Goal: Information Seeking & Learning: Compare options

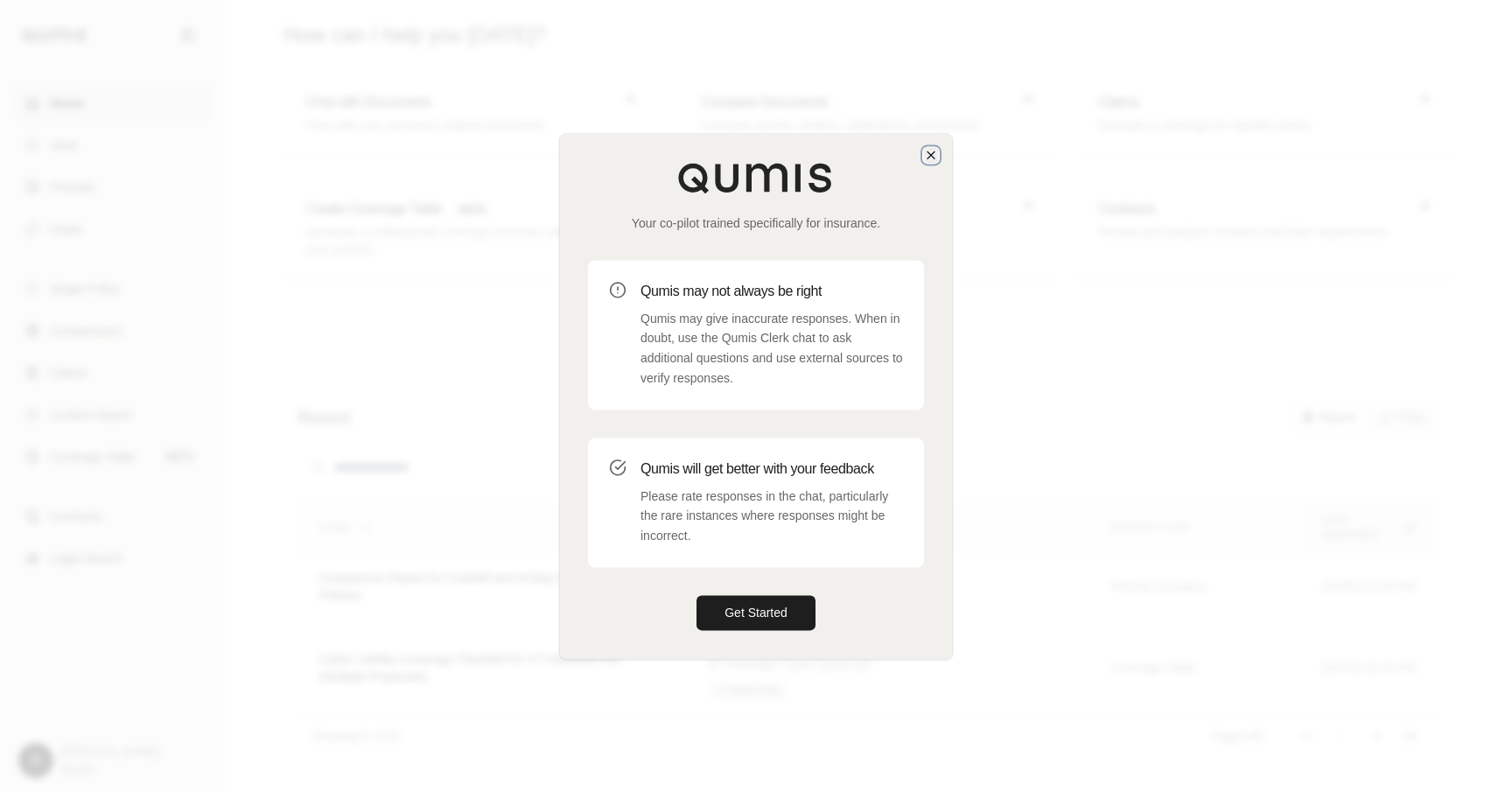
click at [931, 161] on icon "button" at bounding box center [930, 154] width 14 height 14
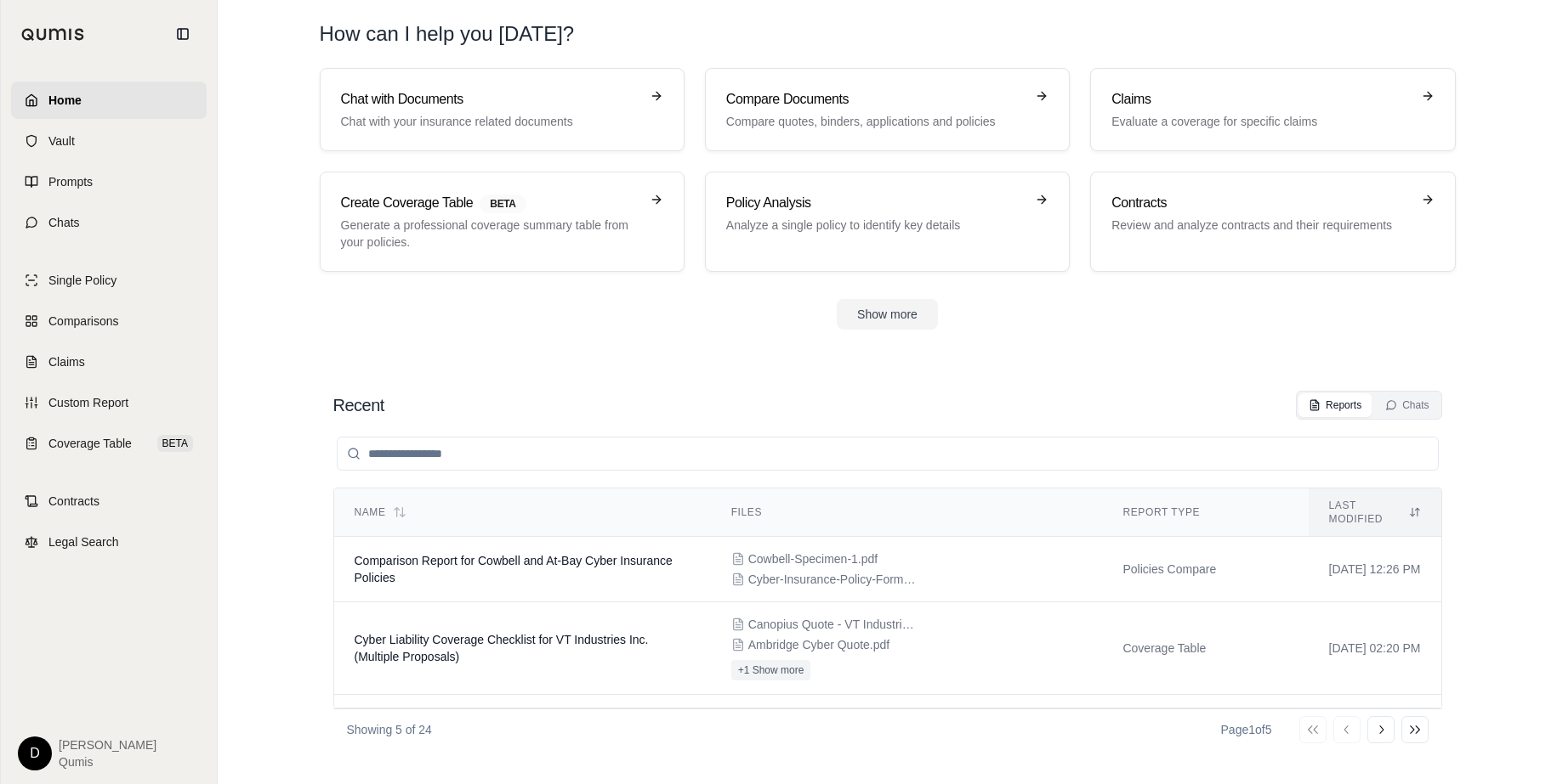
click at [562, 354] on section "Chat with Documents Chat with your insurance related documents Compare Document…" at bounding box center [888, 213] width 1326 height 289
click at [116, 440] on span "Coverage Table" at bounding box center [90, 444] width 84 height 17
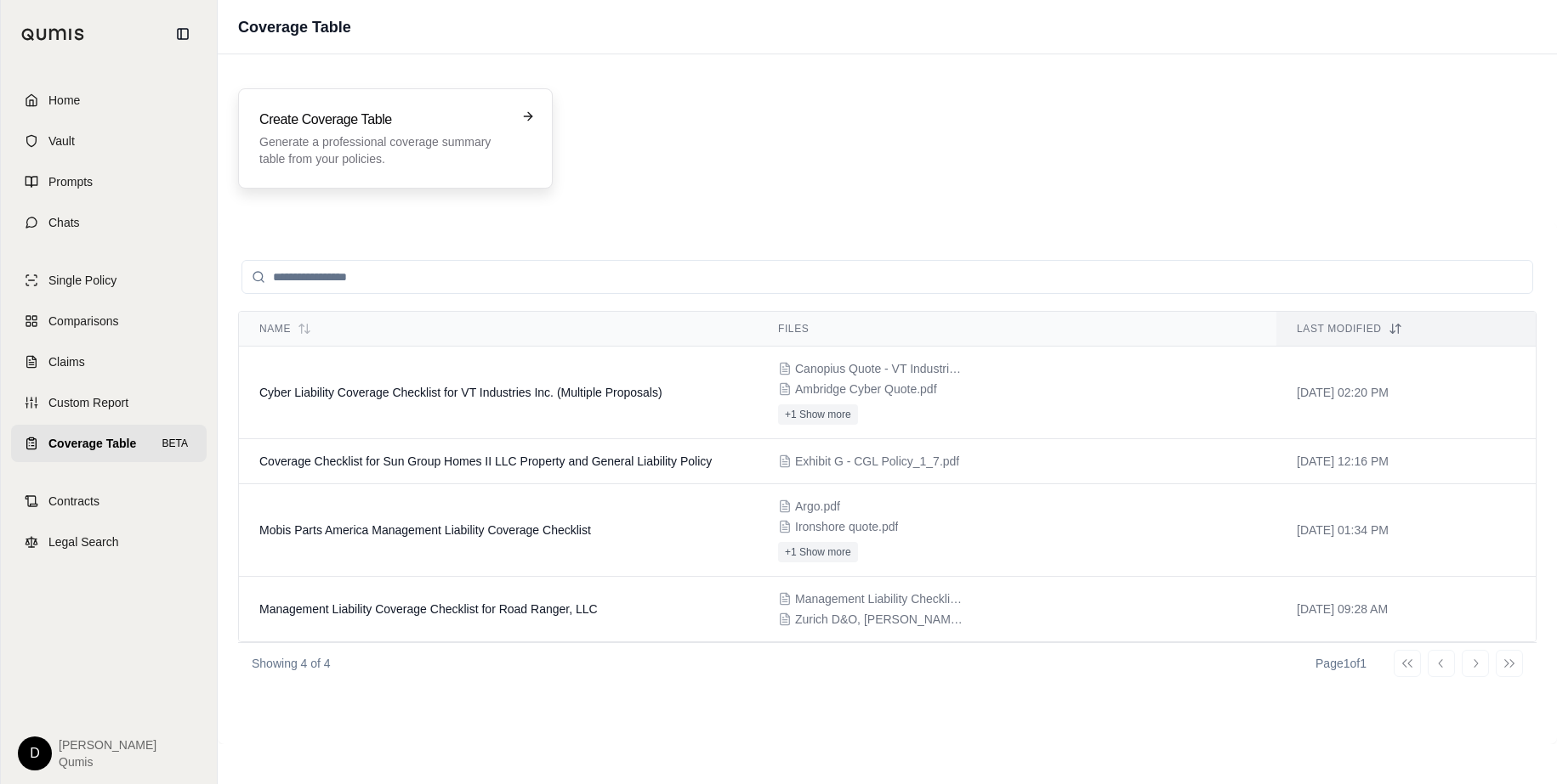
click at [366, 153] on p "Generate a professional coverage summary table from your policies." at bounding box center [384, 150] width 249 height 34
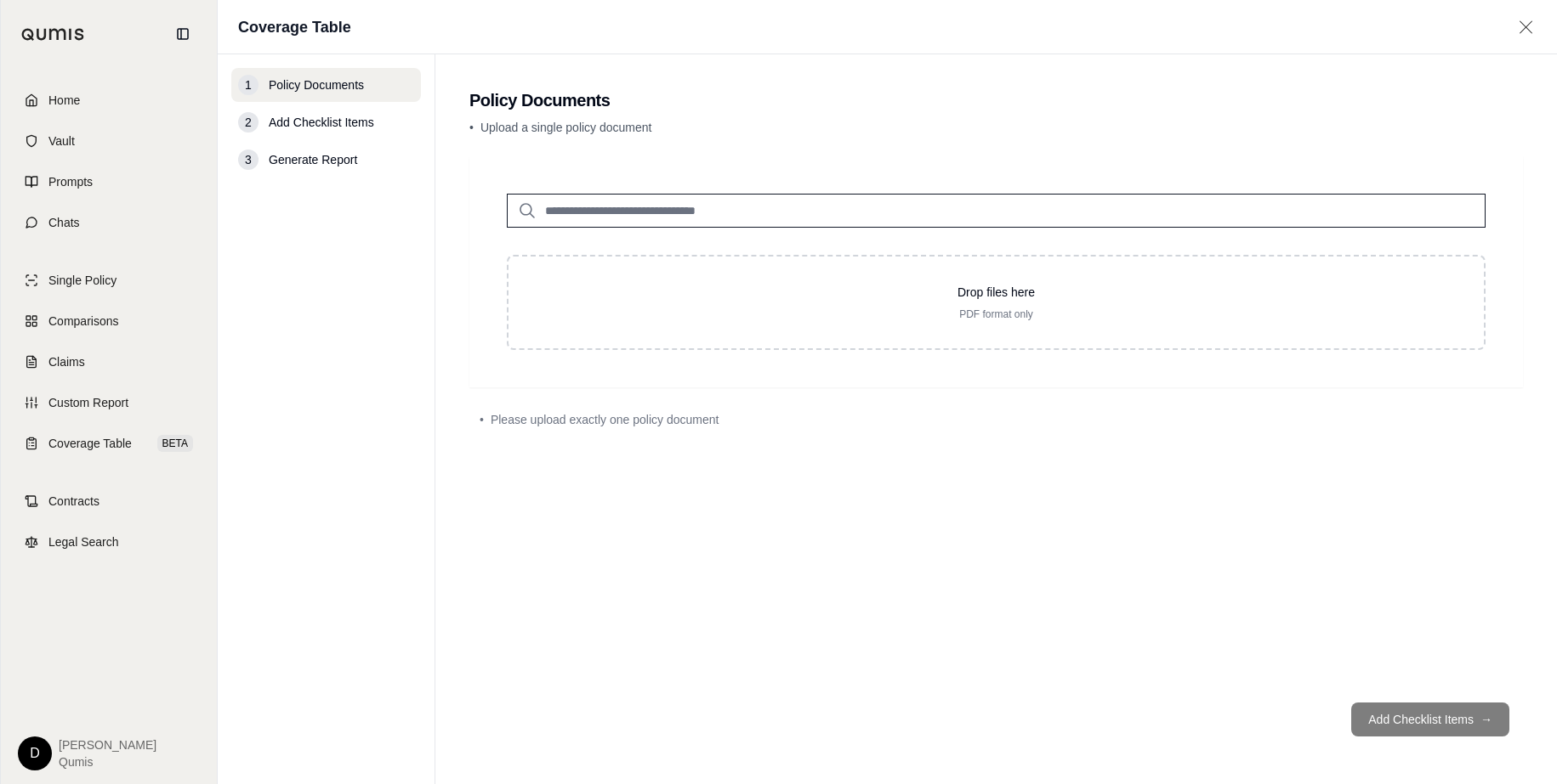
click at [639, 218] on input "search" at bounding box center [995, 211] width 979 height 34
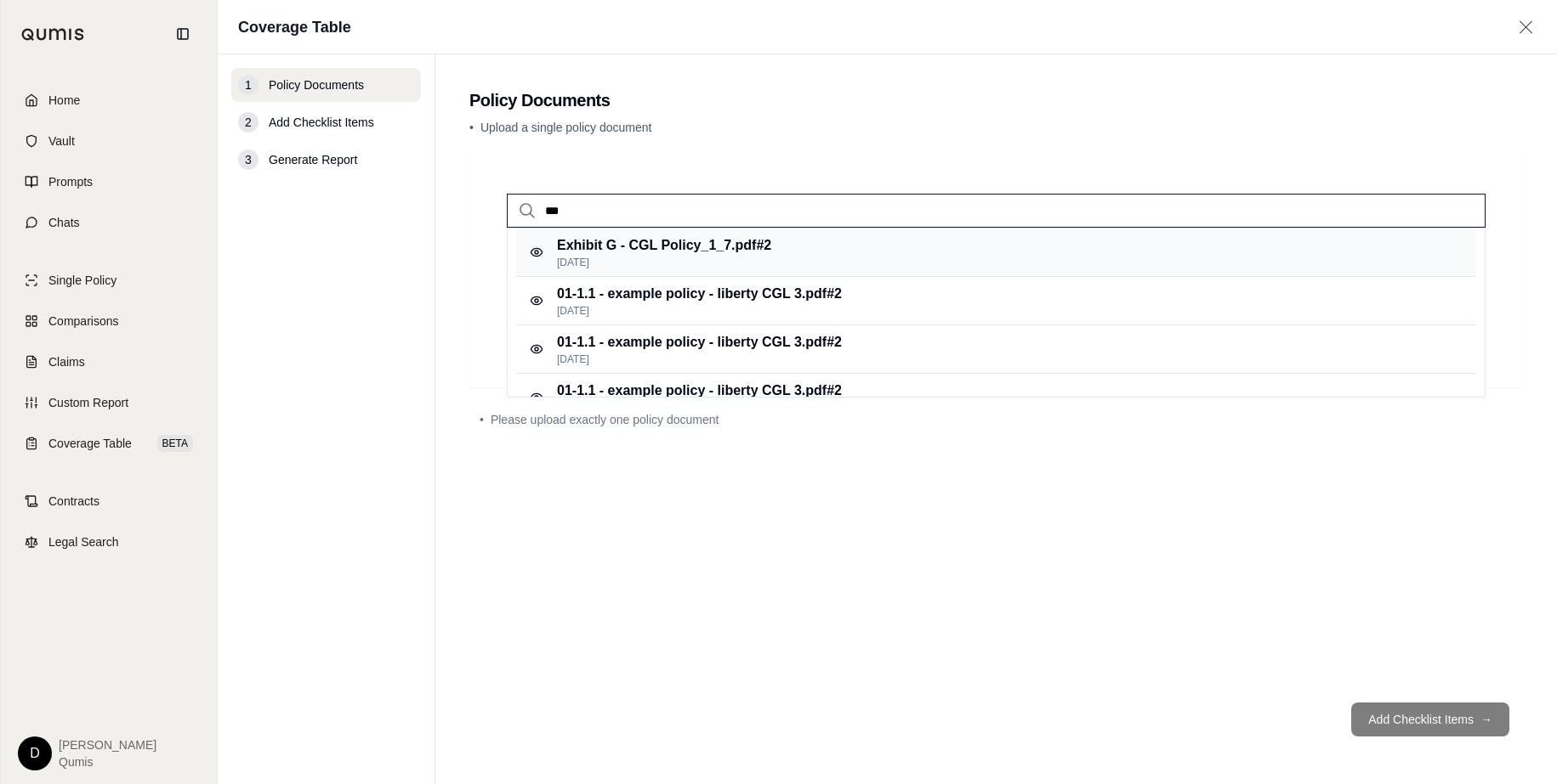
type input "***"
click at [715, 250] on p "Exhibit G - CGL Policy_1_7.pdf #2" at bounding box center [664, 246] width 215 height 20
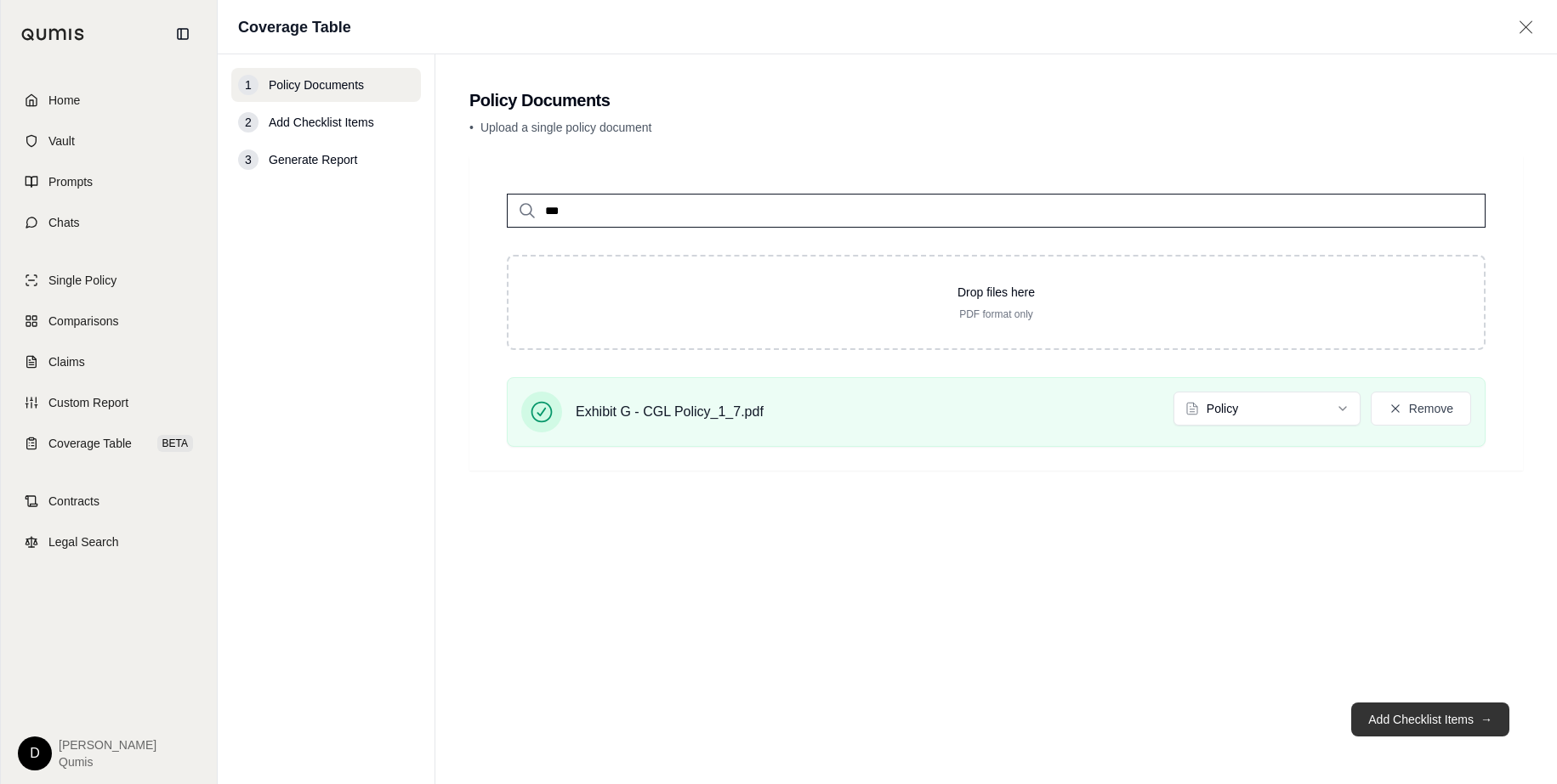
click at [1387, 729] on button "Add Checklist Items →" at bounding box center [1430, 720] width 158 height 34
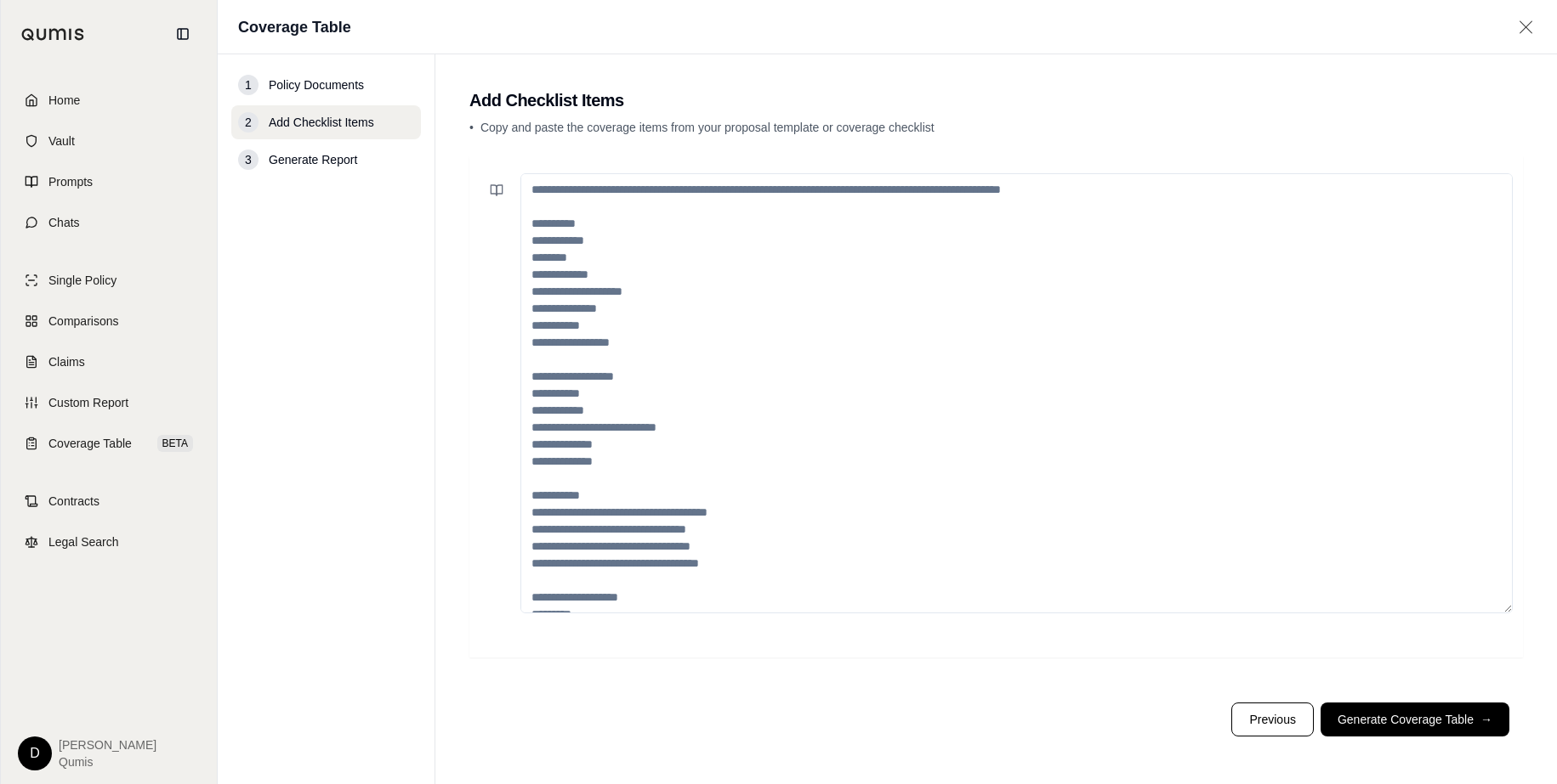
click at [735, 328] on textarea at bounding box center [1017, 393] width 993 height 440
click at [72, 446] on span "Coverage Table" at bounding box center [90, 444] width 84 height 17
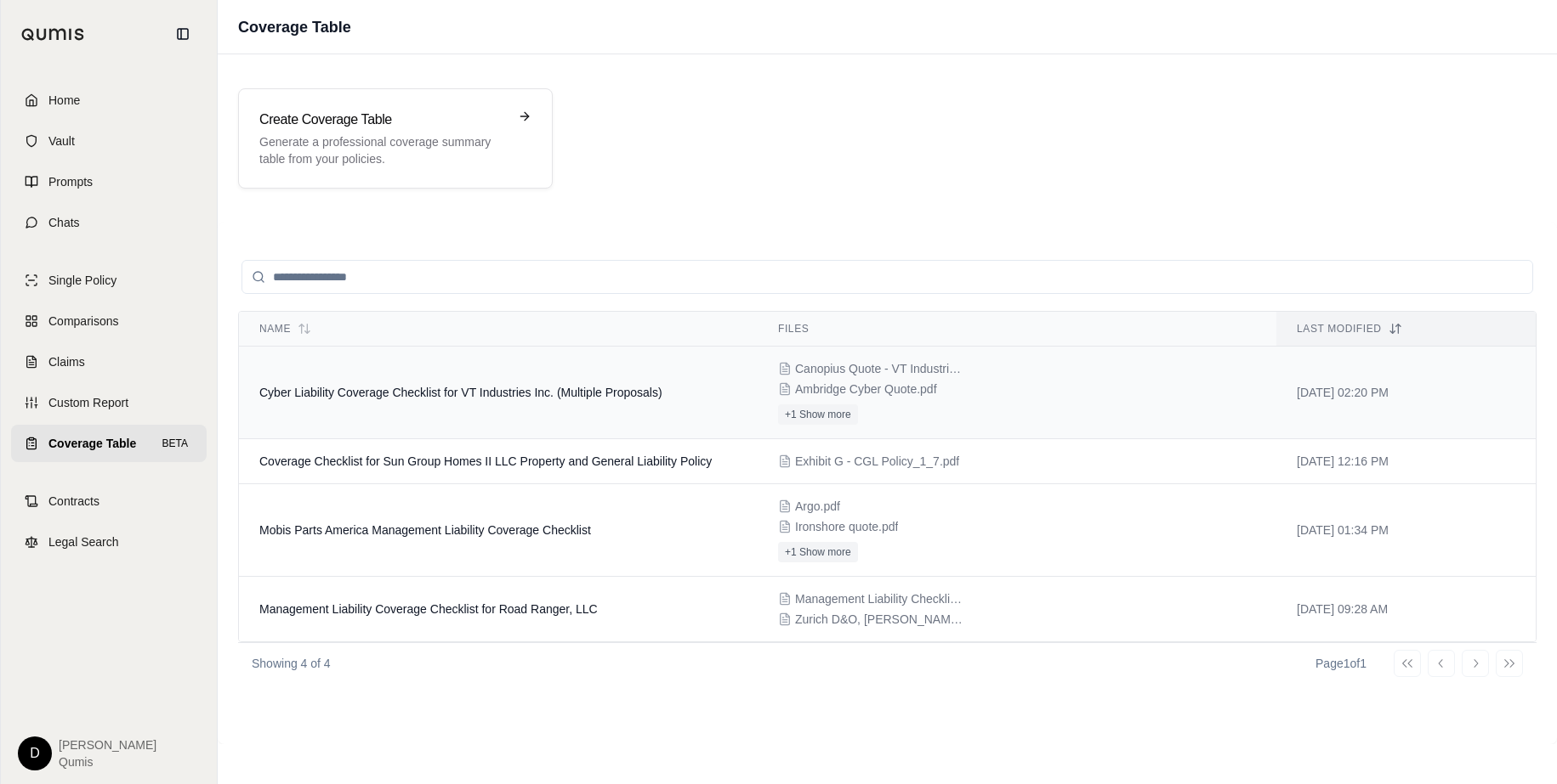
click at [550, 383] on td "Cyber Liability Coverage Checklist for VT Industries Inc. (Multiple Proposals)" at bounding box center [497, 393] width 518 height 93
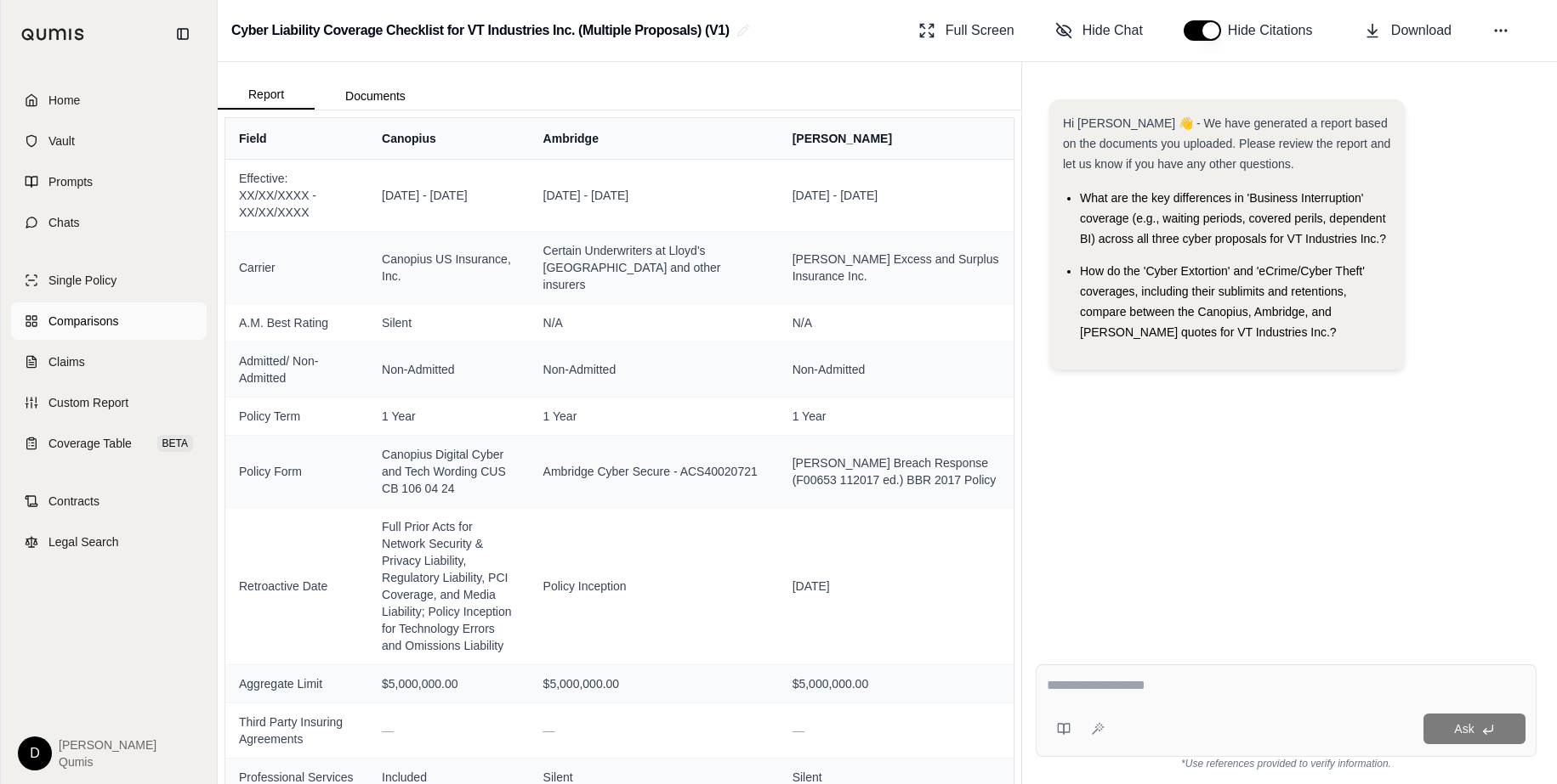
click at [124, 328] on link "Comparisons" at bounding box center [109, 321] width 195 height 38
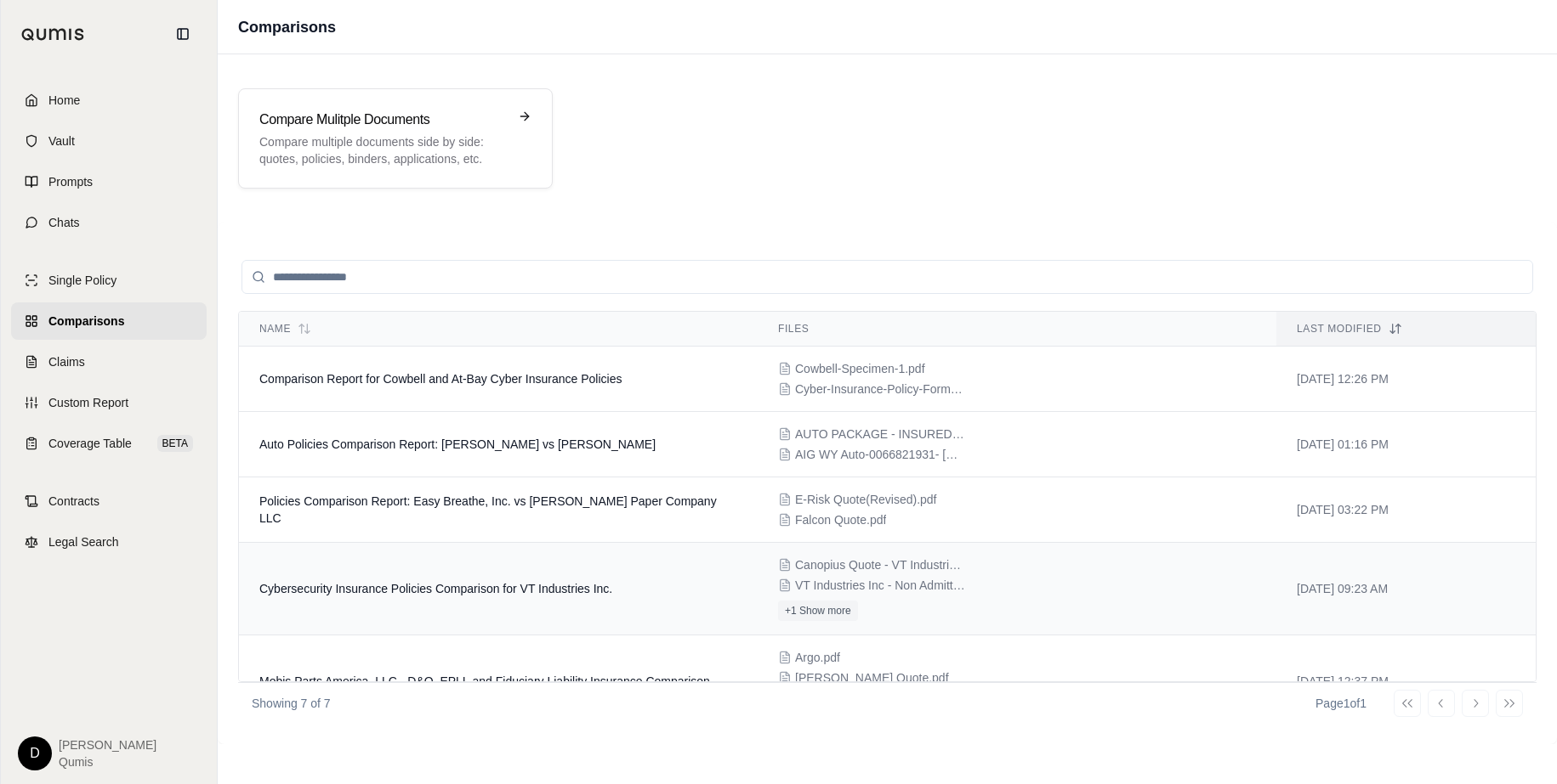
click at [574, 599] on td "Cybersecurity Insurance Policies Comparison for VT Industries Inc." at bounding box center [497, 589] width 518 height 93
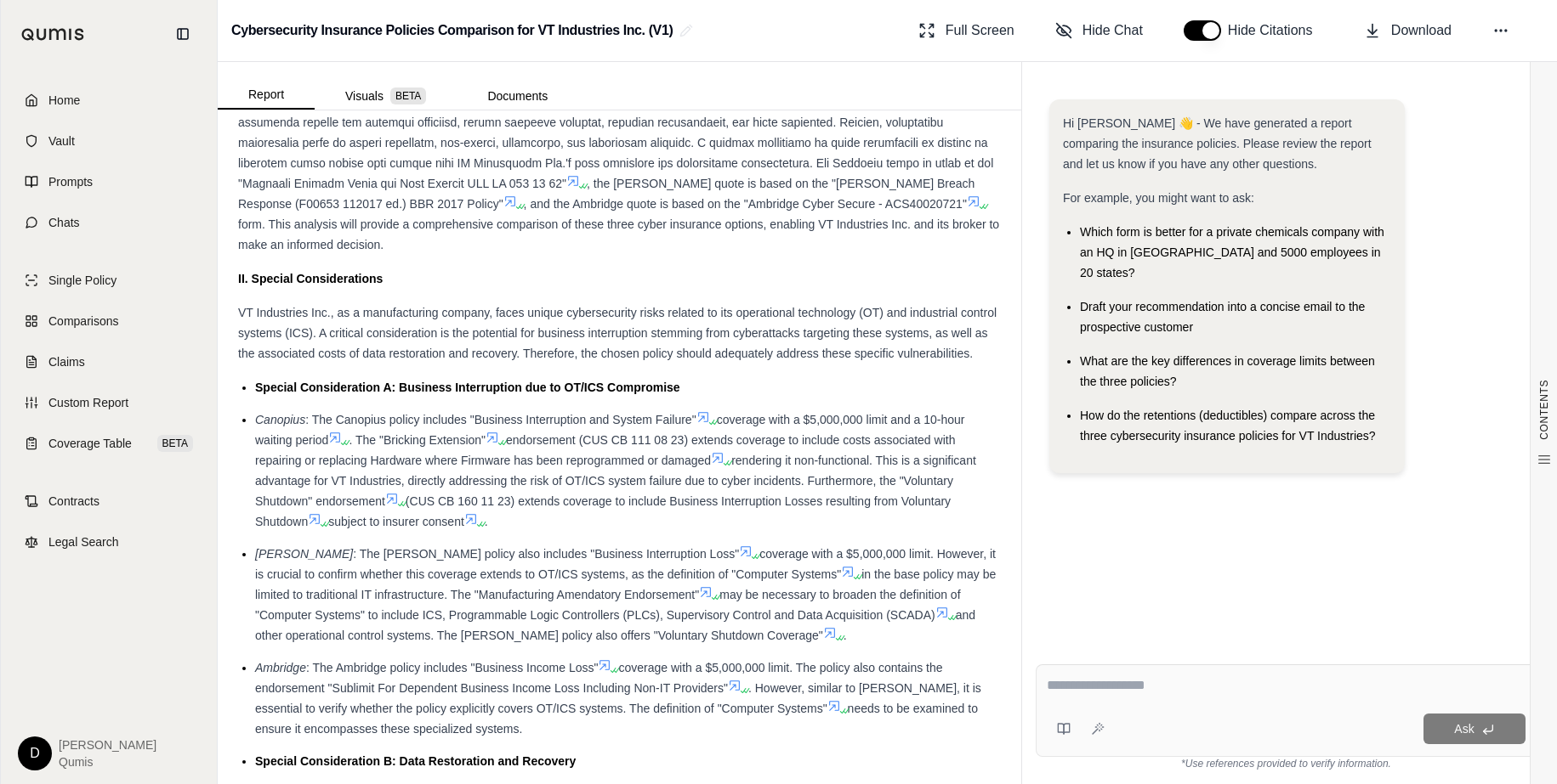
scroll to position [1235, 0]
click at [122, 428] on link "Coverage Table BETA" at bounding box center [109, 444] width 195 height 38
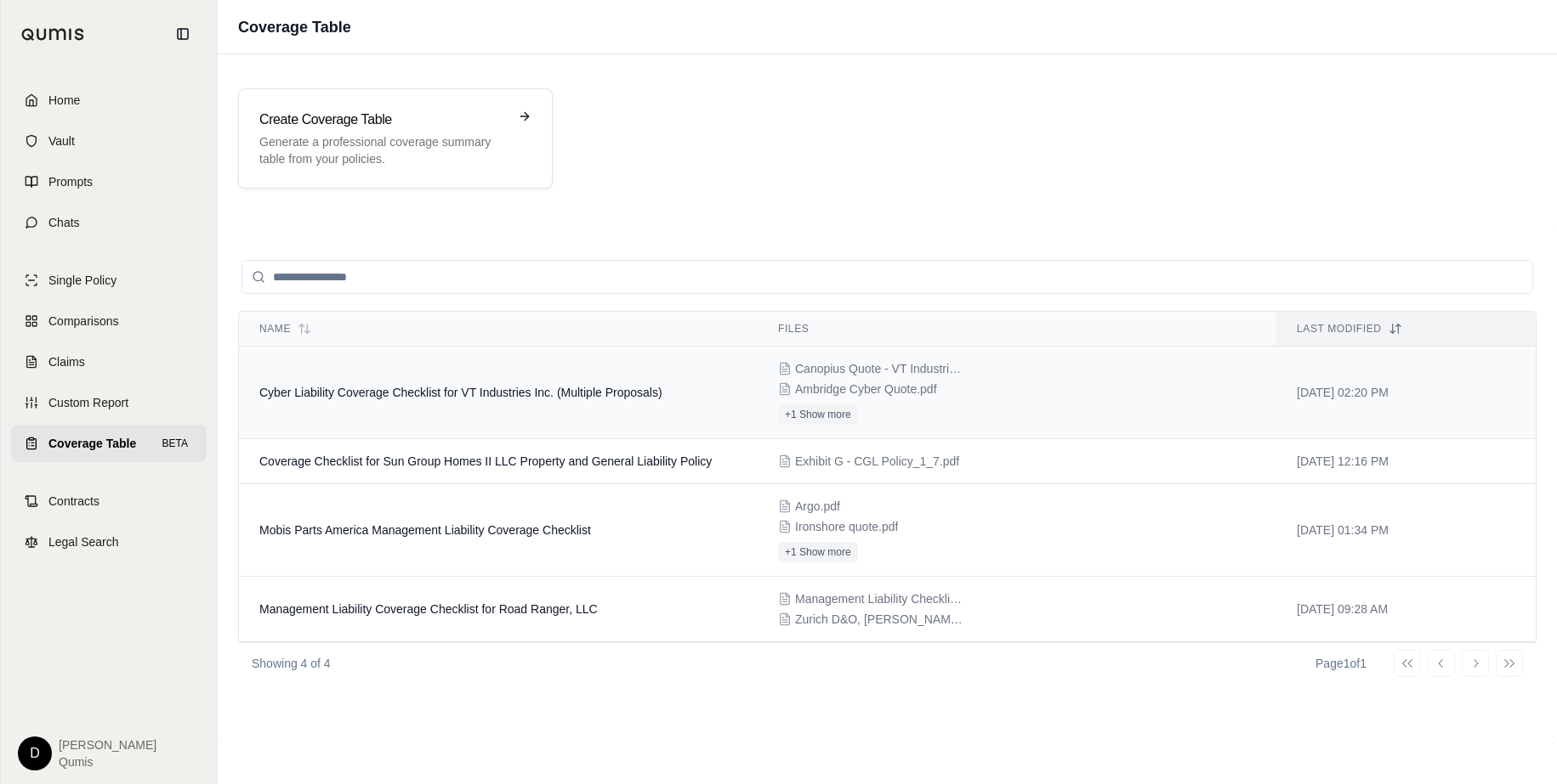
click at [540, 414] on td "Cyber Liability Coverage Checklist for VT Industries Inc. (Multiple Proposals)" at bounding box center [497, 393] width 518 height 93
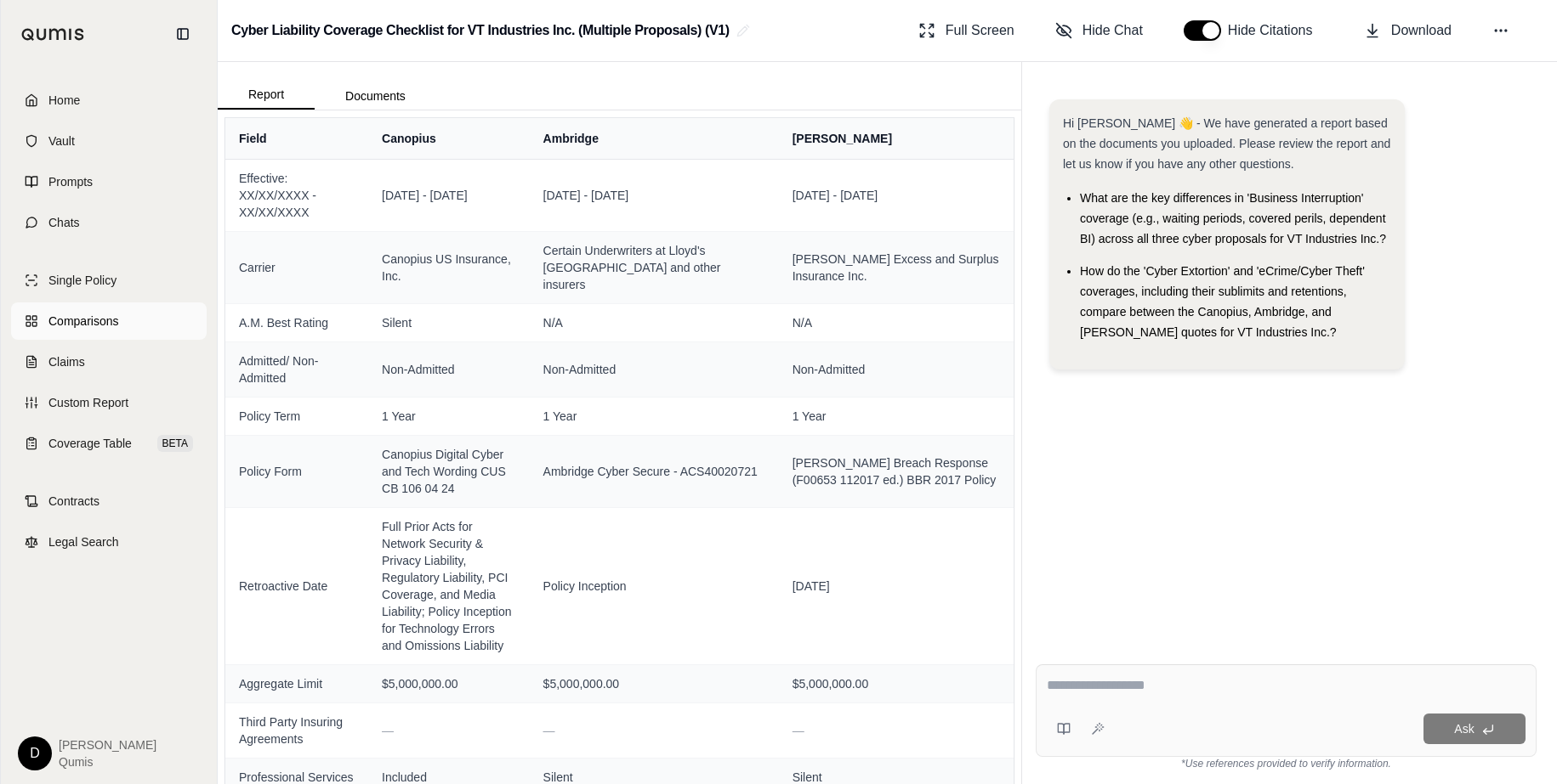
click at [119, 321] on link "Comparisons" at bounding box center [109, 321] width 195 height 38
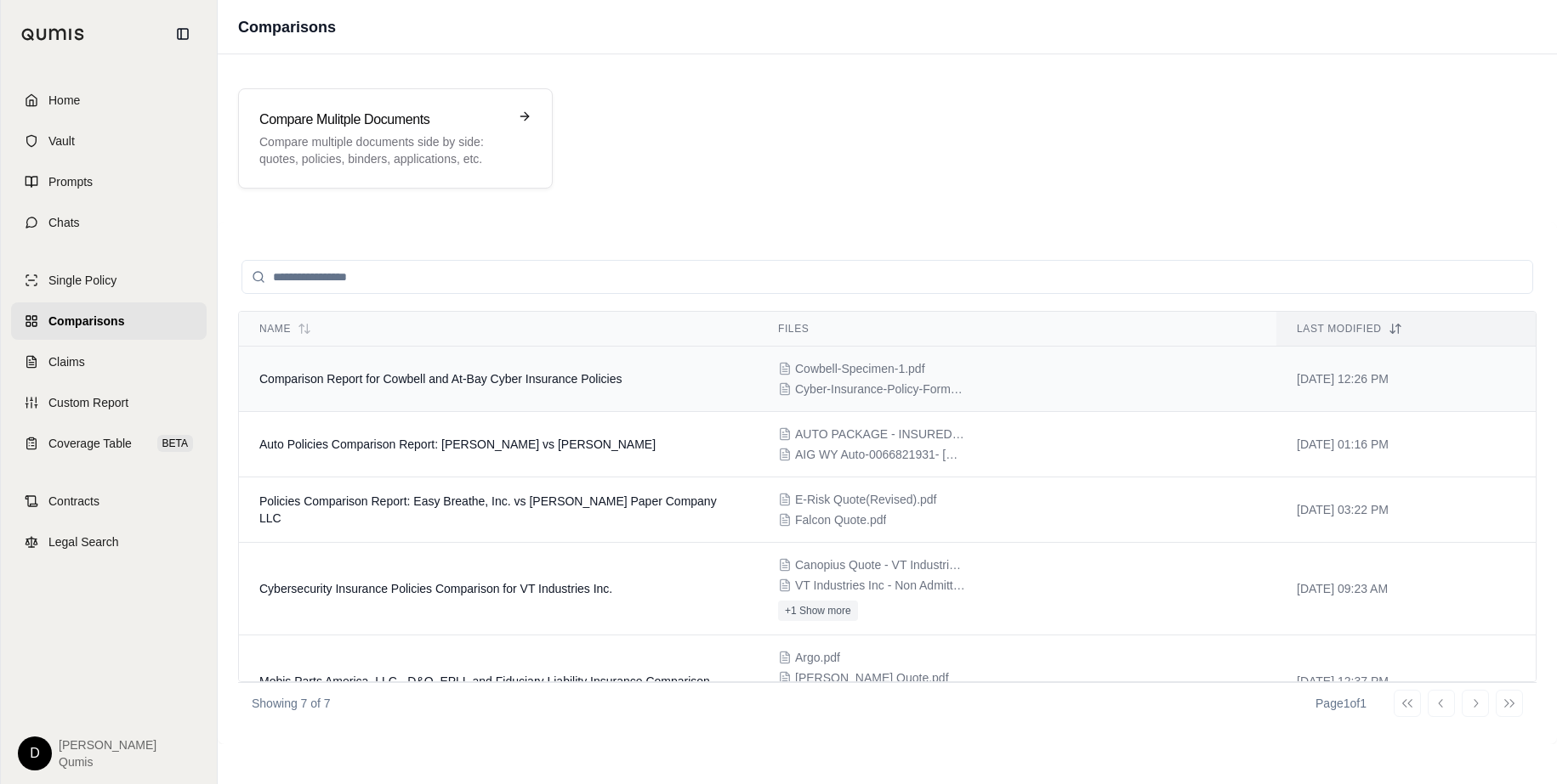
click at [443, 395] on td "Comparison Report for Cowbell and At-Bay Cyber Insurance Policies" at bounding box center [497, 379] width 518 height 65
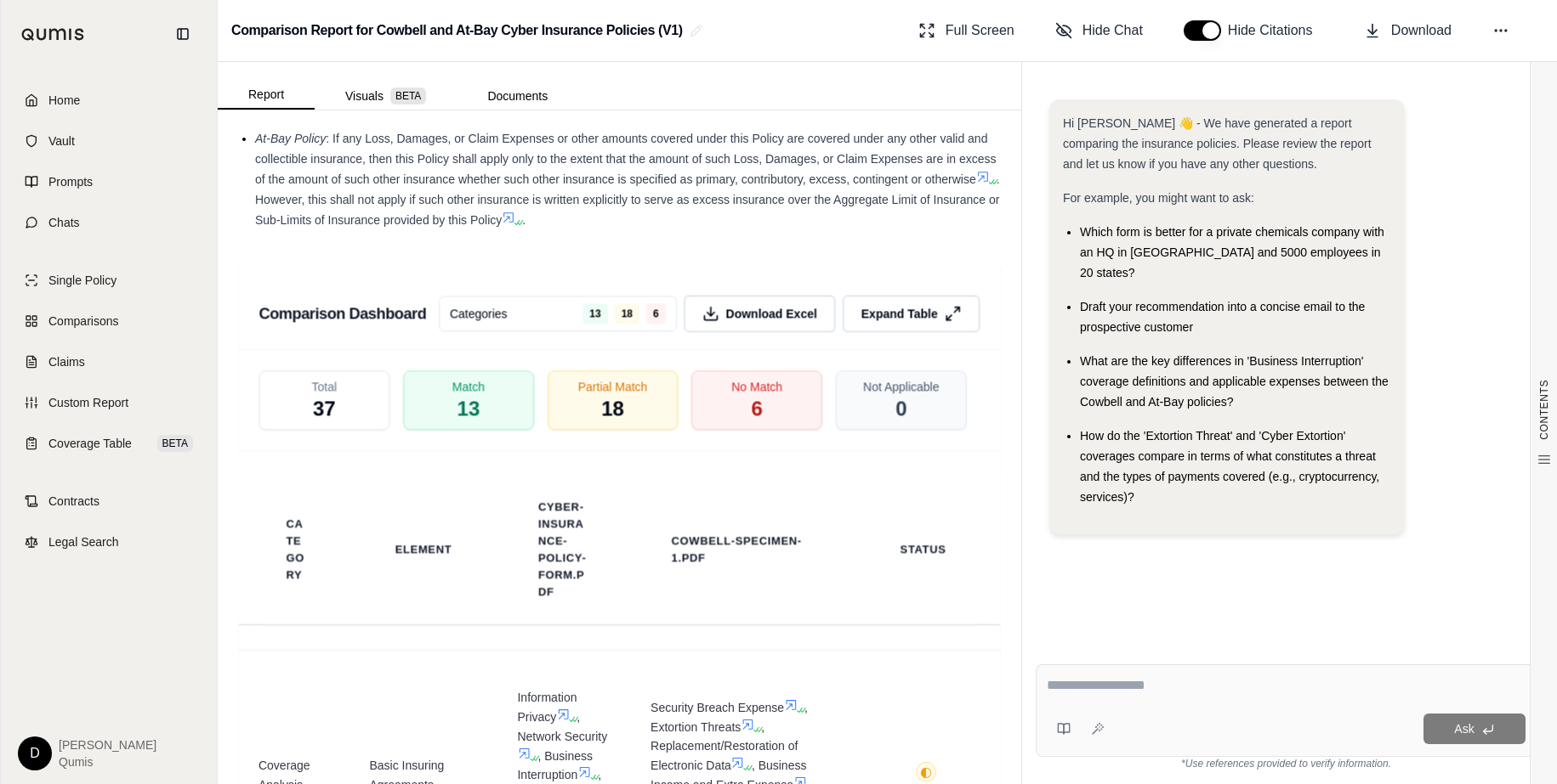
scroll to position [3748, 0]
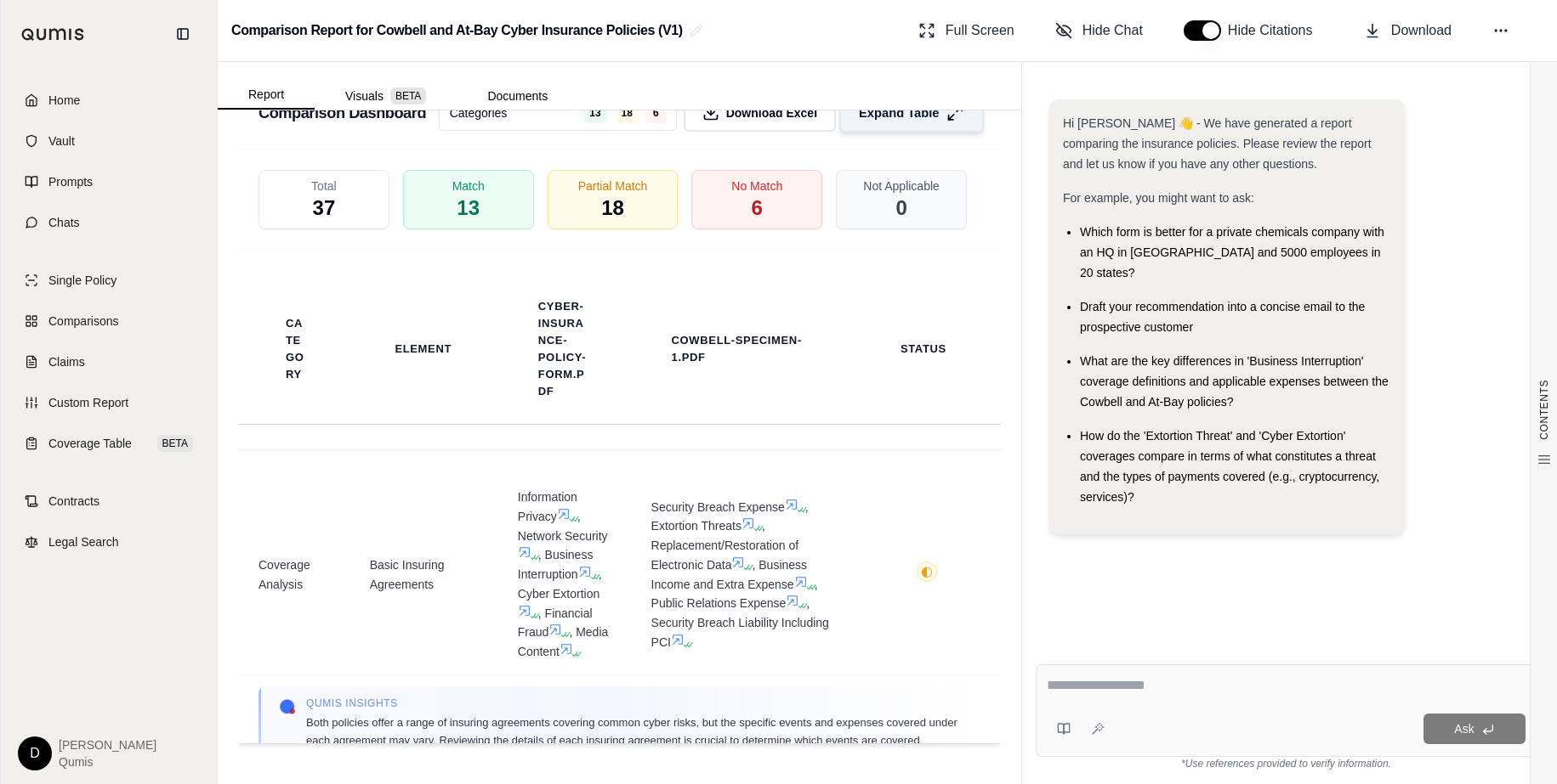
click at [888, 121] on button "Expand Table" at bounding box center [911, 113] width 145 height 39
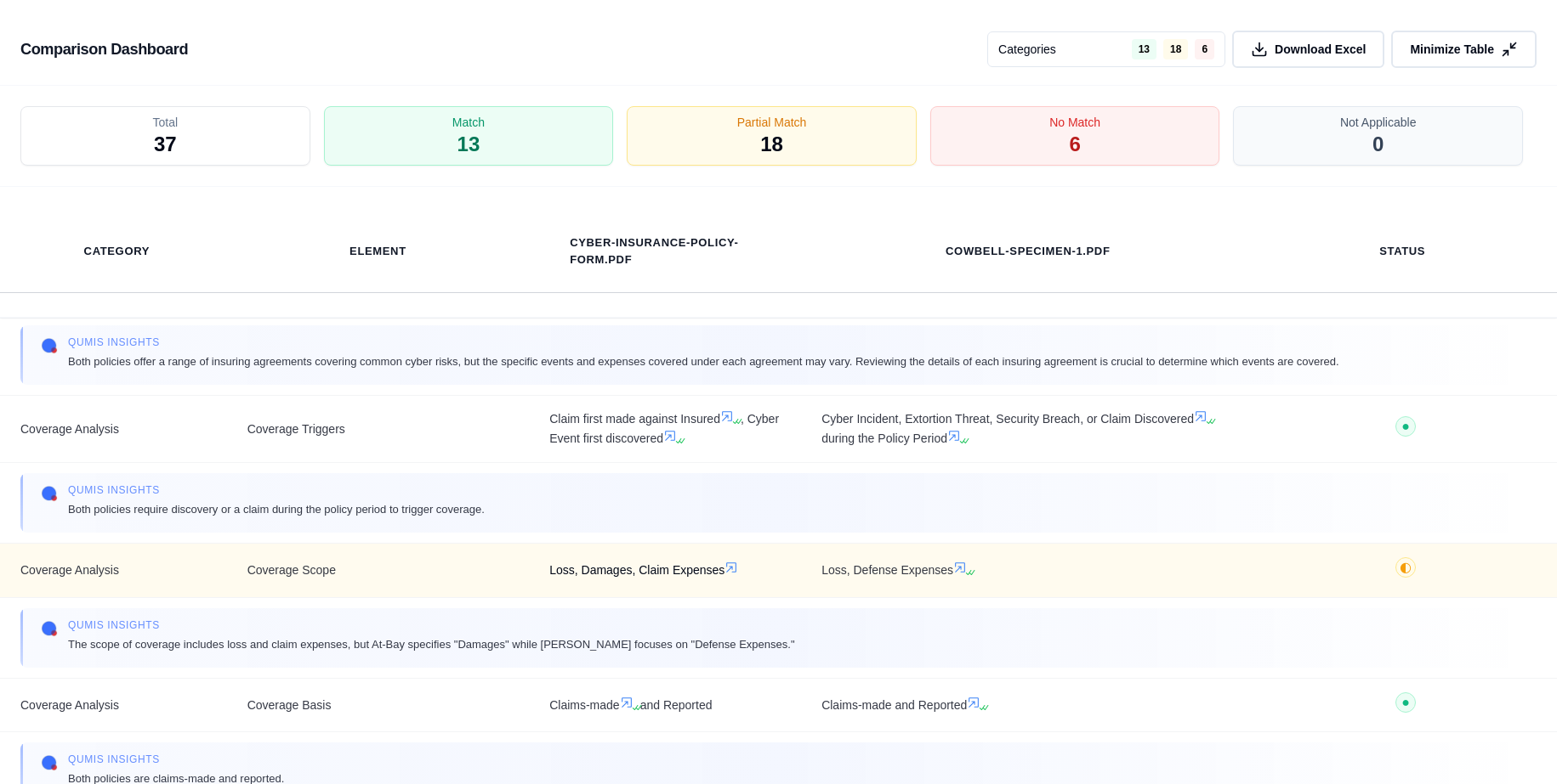
scroll to position [133, 0]
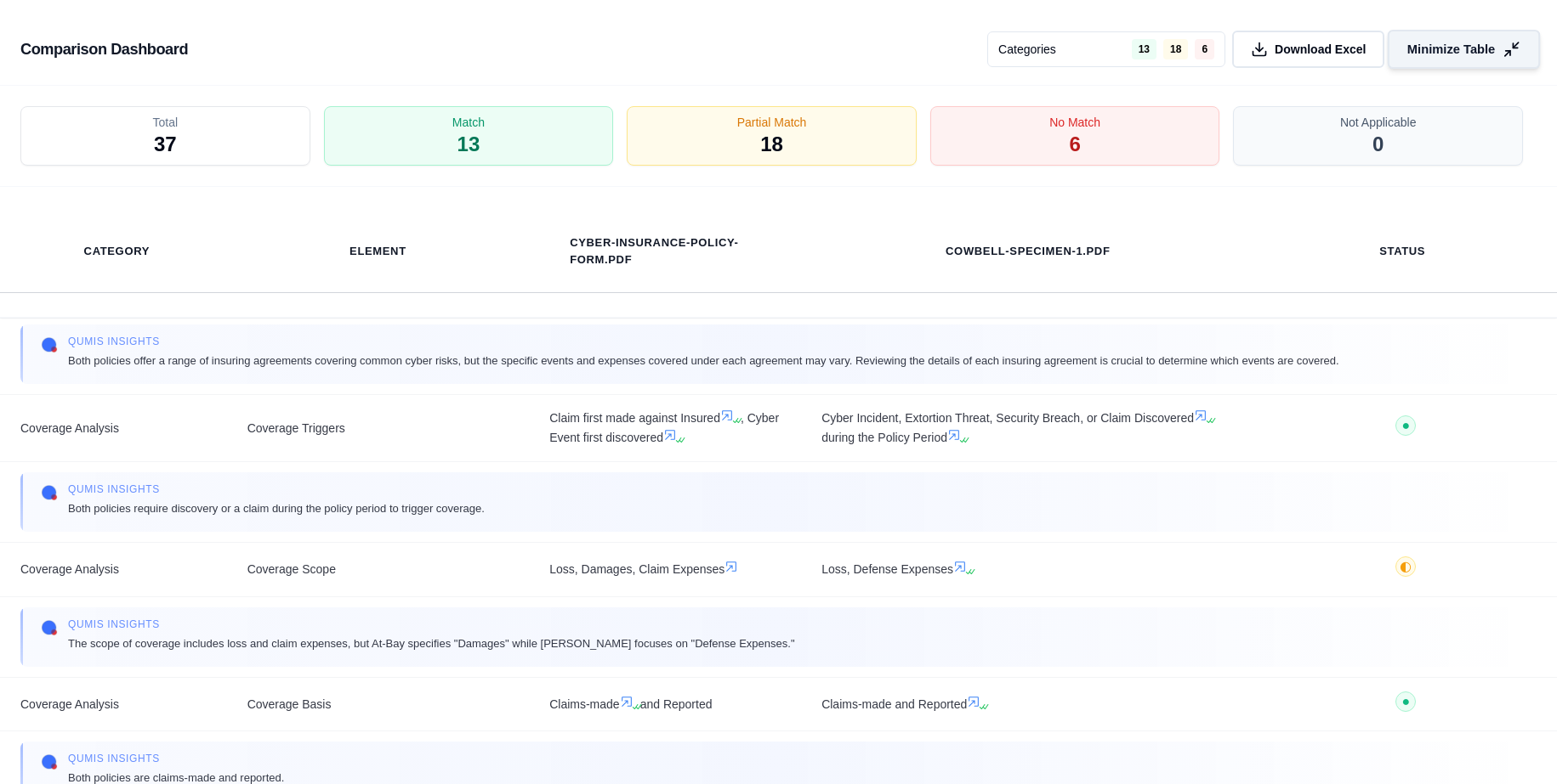
click at [1455, 44] on span "Minimize Table" at bounding box center [1450, 49] width 87 height 17
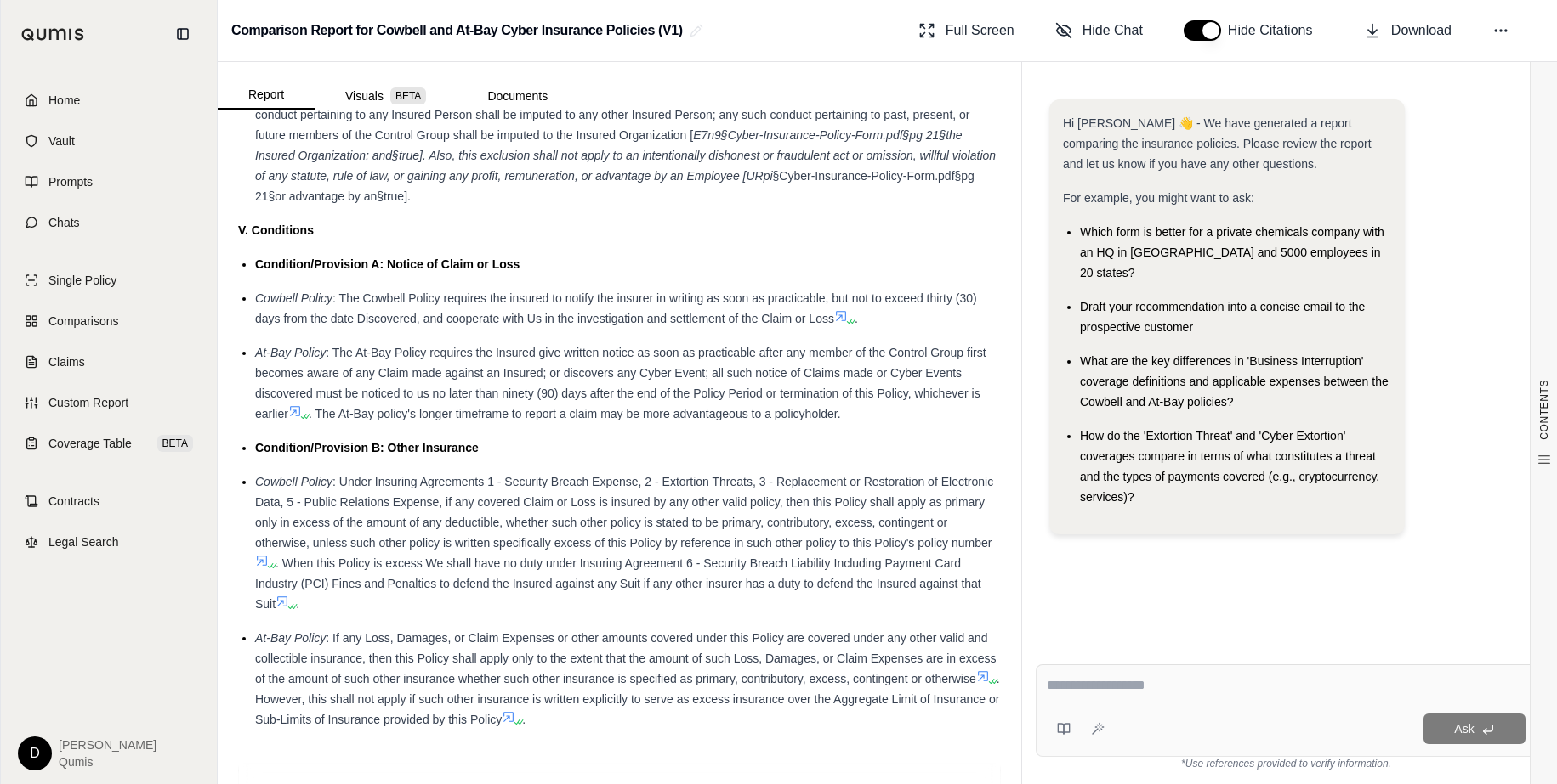
click at [532, 382] on div "At-Bay Policy : The At-Bay Policy requires the Insured give written notice as s…" at bounding box center [628, 383] width 746 height 82
click at [85, 450] on span "Coverage Table" at bounding box center [90, 444] width 84 height 17
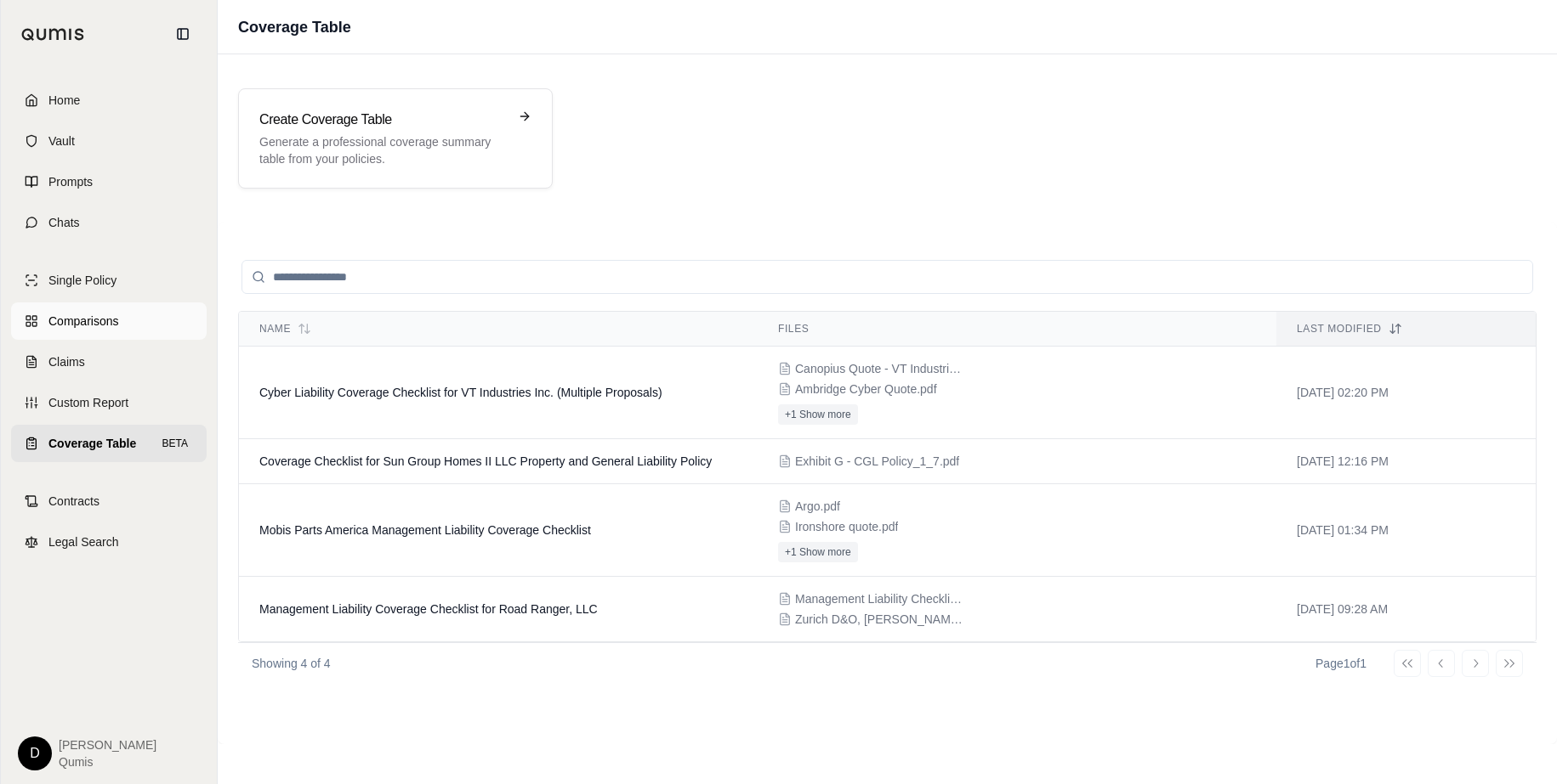
click at [117, 321] on span "Comparisons" at bounding box center [84, 321] width 70 height 17
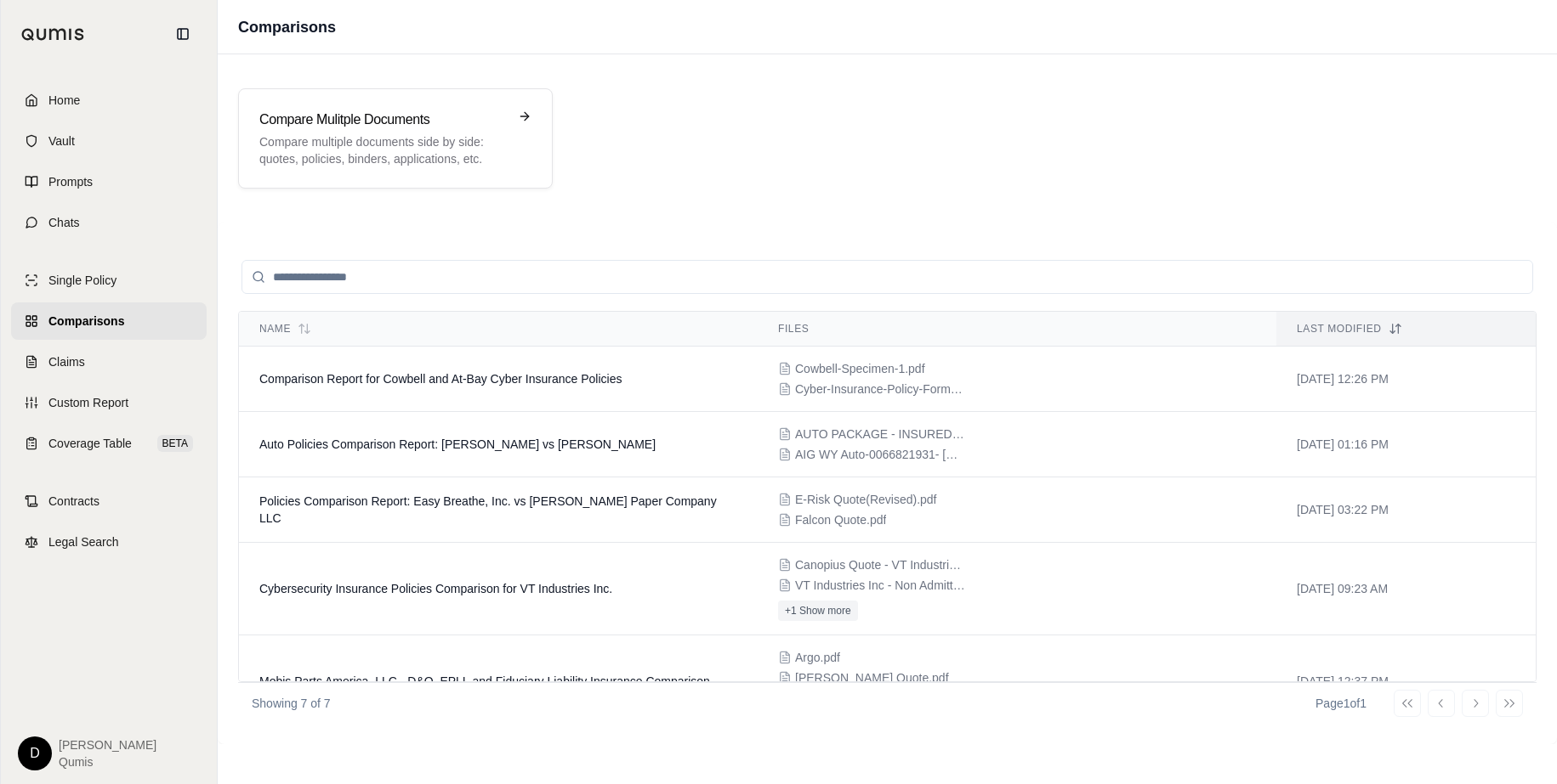
click at [711, 186] on div "Compare Mulitple Documents Compare multiple documents side by side: quotes, pol…" at bounding box center [888, 138] width 1298 height 100
click at [141, 225] on link "Chats" at bounding box center [109, 223] width 195 height 38
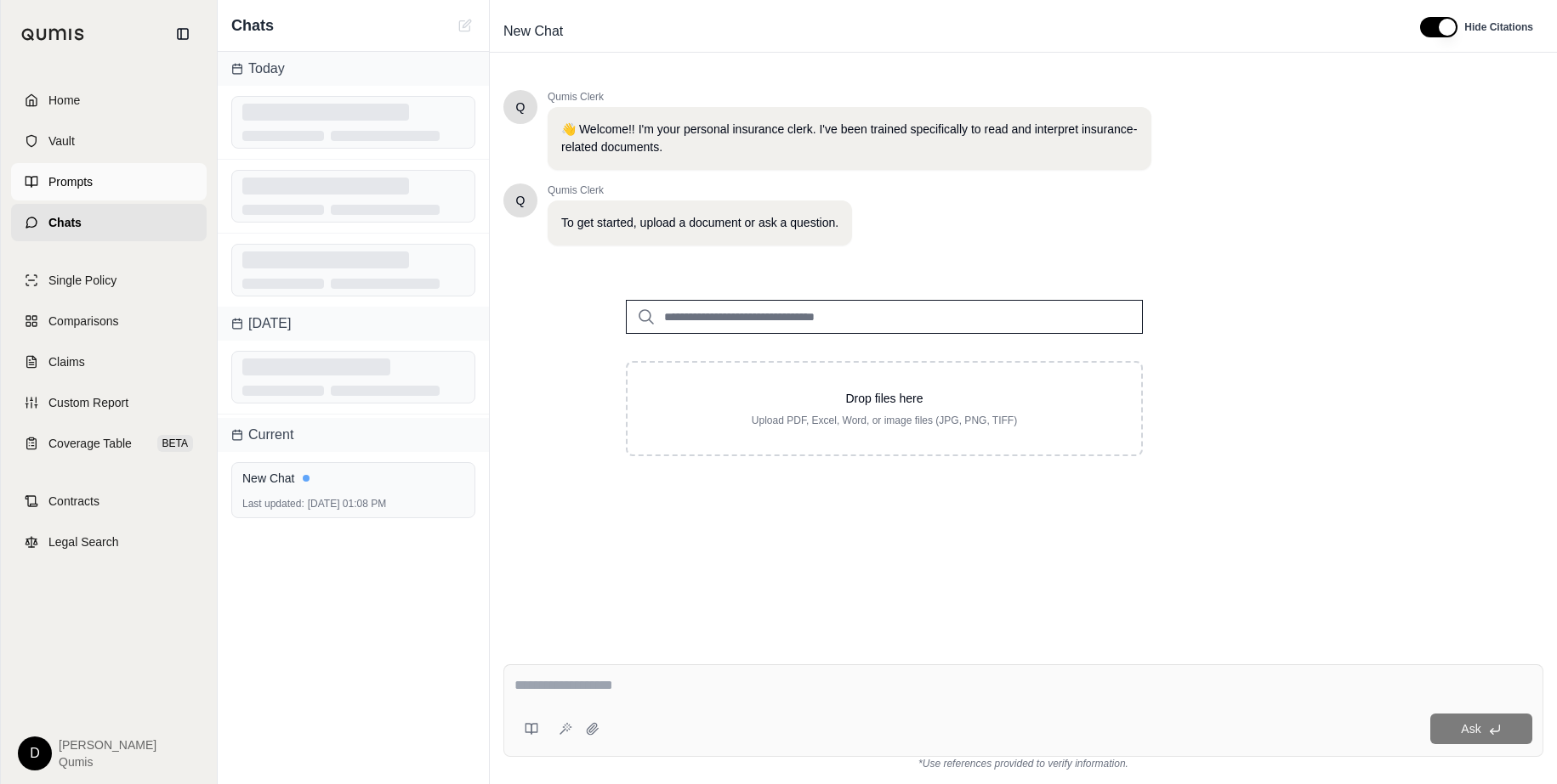
click at [116, 171] on link "Prompts" at bounding box center [109, 181] width 195 height 38
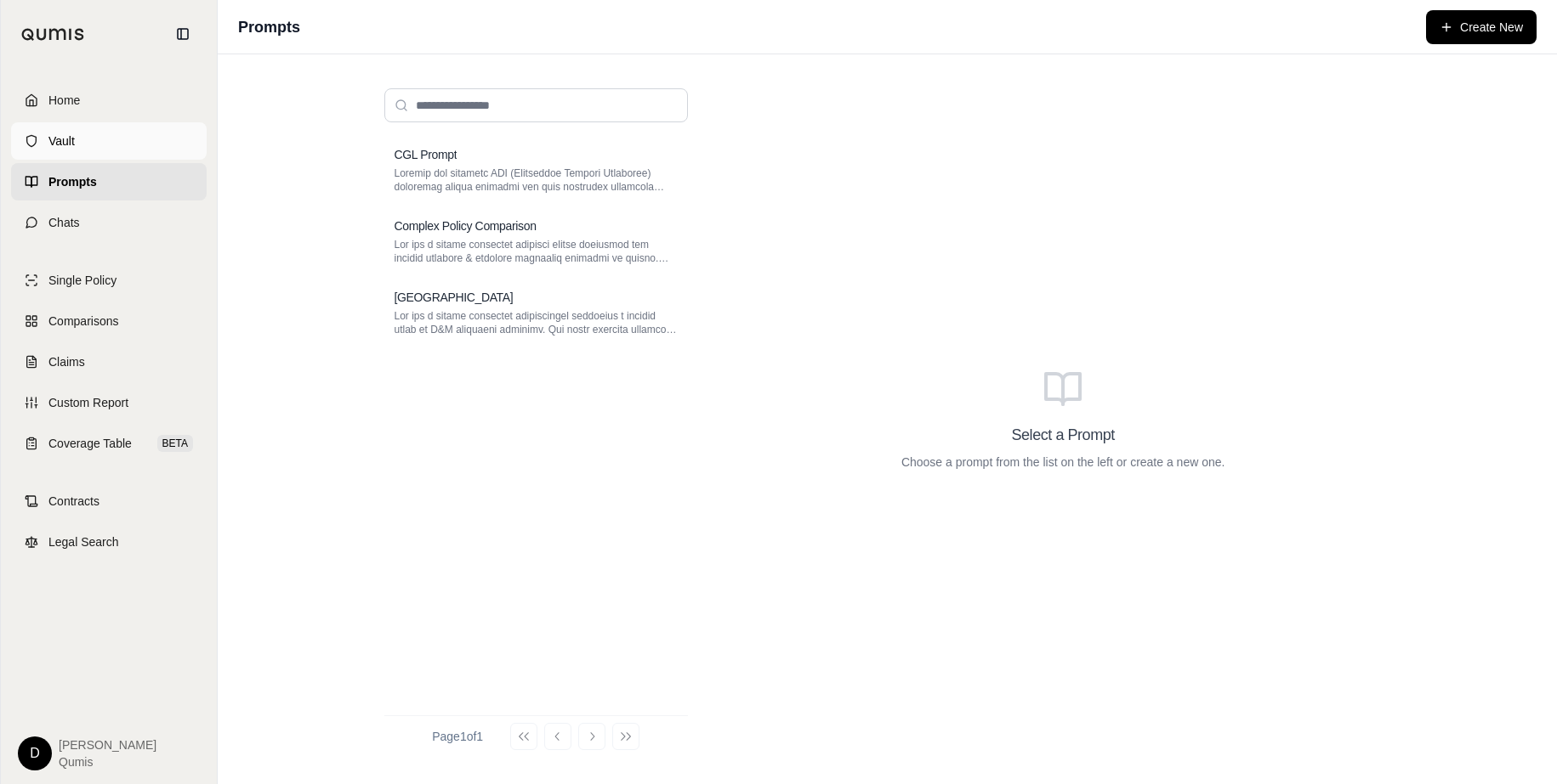
click at [141, 144] on link "Vault" at bounding box center [109, 141] width 195 height 38
